Goal: Information Seeking & Learning: Learn about a topic

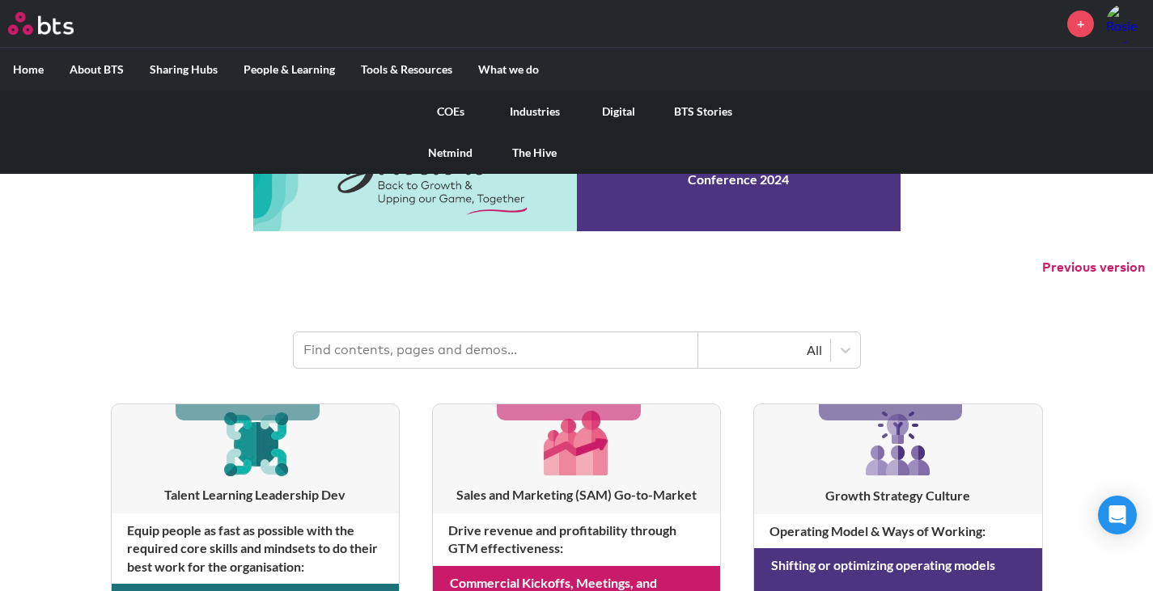
click at [463, 117] on link "COEs" at bounding box center [450, 112] width 84 height 42
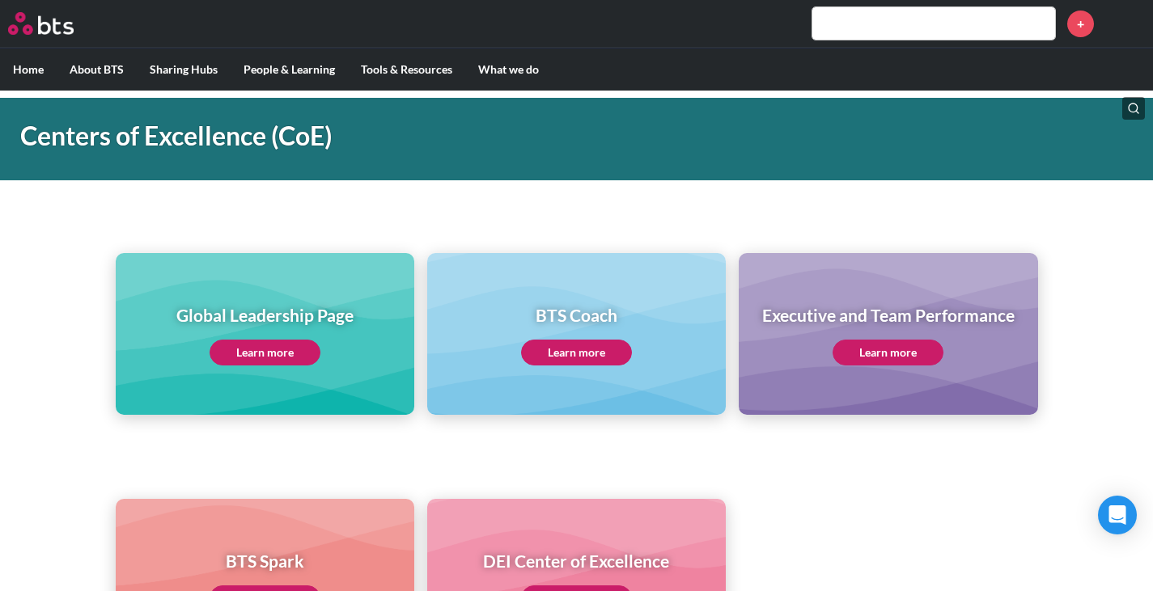
scroll to position [81, 0]
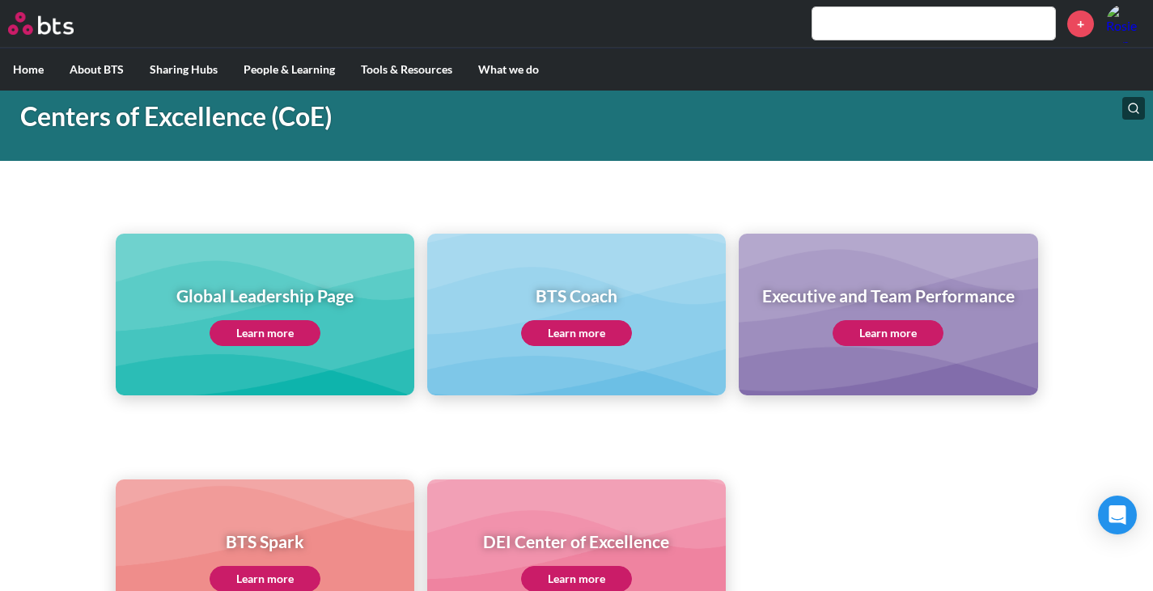
click at [669, 318] on div "BTS Coach Learn more" at bounding box center [576, 315] width 298 height 162
click at [577, 350] on div "BTS Coach Learn more" at bounding box center [576, 315] width 298 height 162
click at [582, 338] on link "Learn more" at bounding box center [576, 333] width 111 height 26
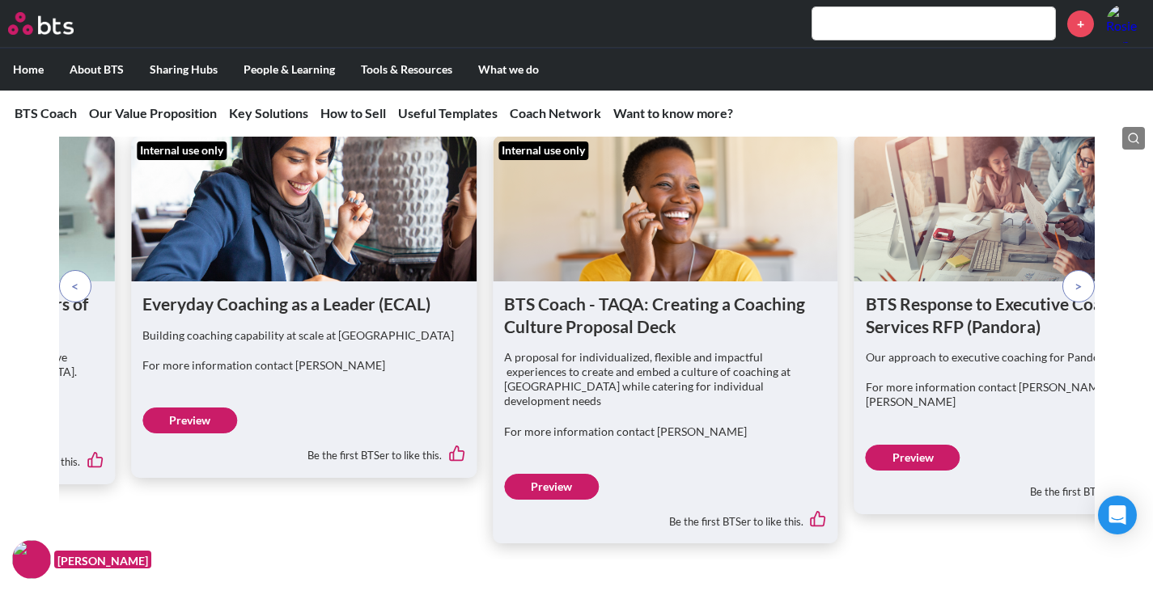
scroll to position [4691, 0]
